Goal: Navigation & Orientation: Find specific page/section

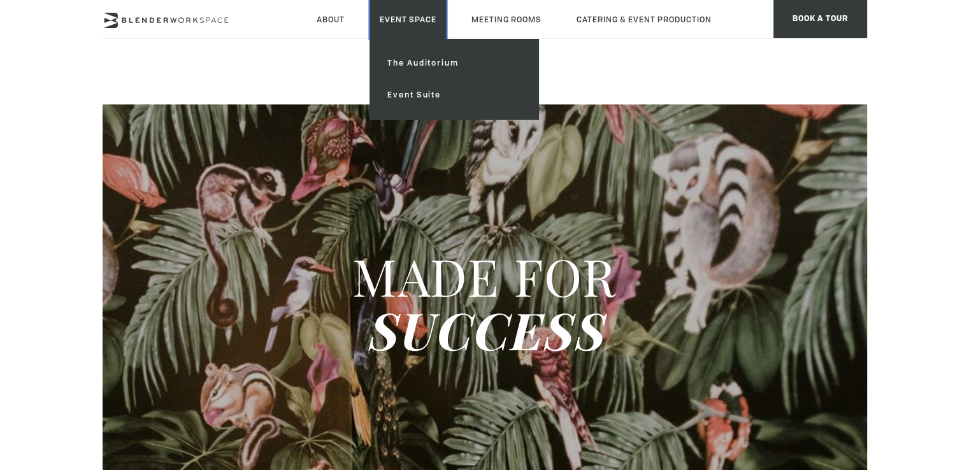
click at [418, 27] on link "Event Space" at bounding box center [407, 19] width 77 height 39
click at [422, 75] on link "The Auditorium" at bounding box center [453, 63] width 152 height 32
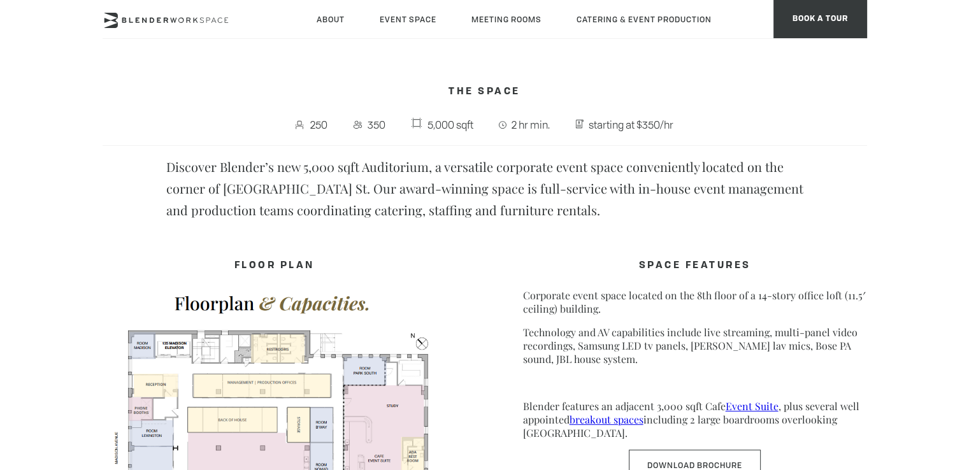
scroll to position [446, 0]
